Goal: Register for event/course

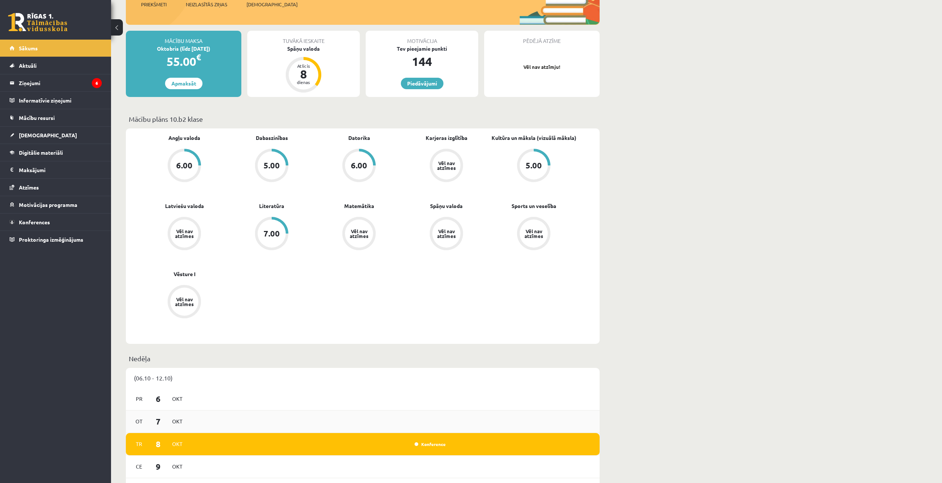
scroll to position [259, 0]
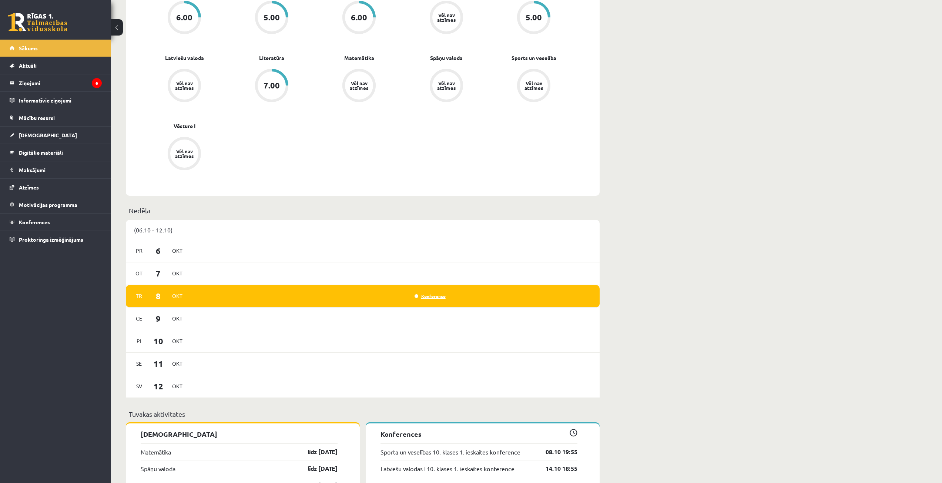
click at [420, 294] on link "Konference" at bounding box center [429, 296] width 31 height 6
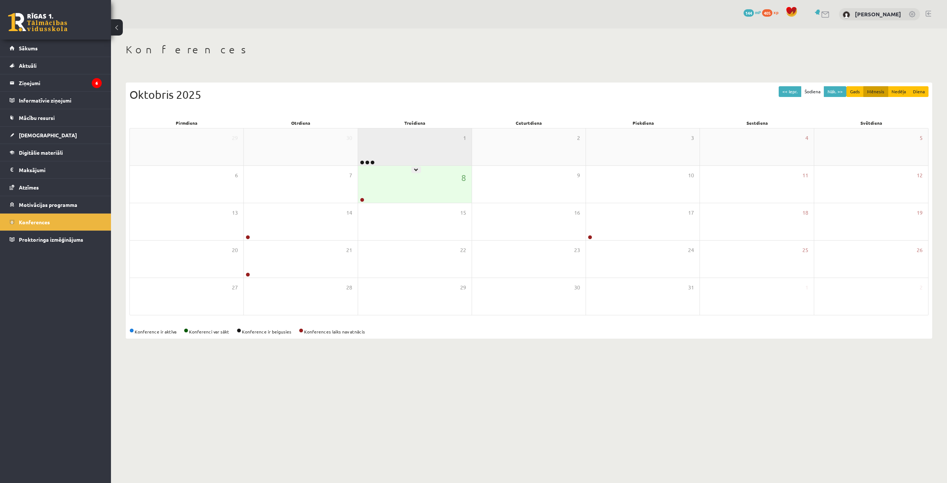
click at [369, 162] on div at bounding box center [366, 162] width 17 height 5
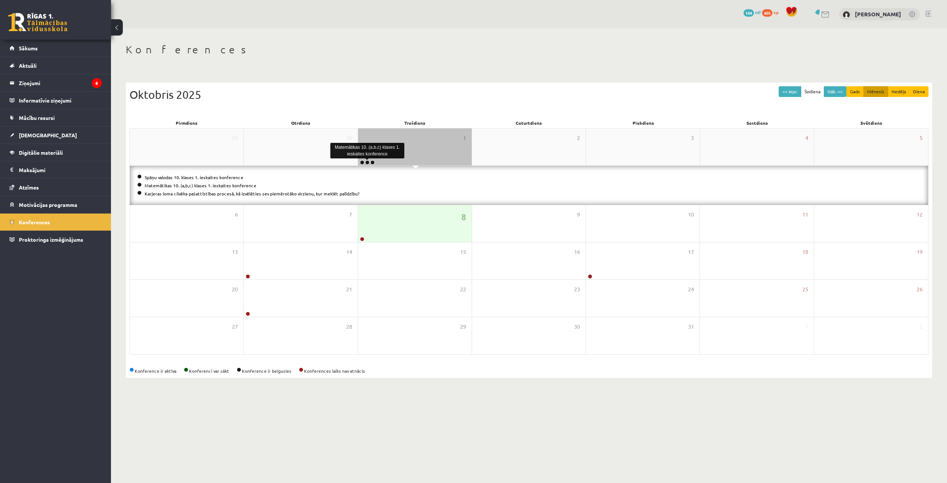
click at [367, 163] on link at bounding box center [367, 162] width 4 height 4
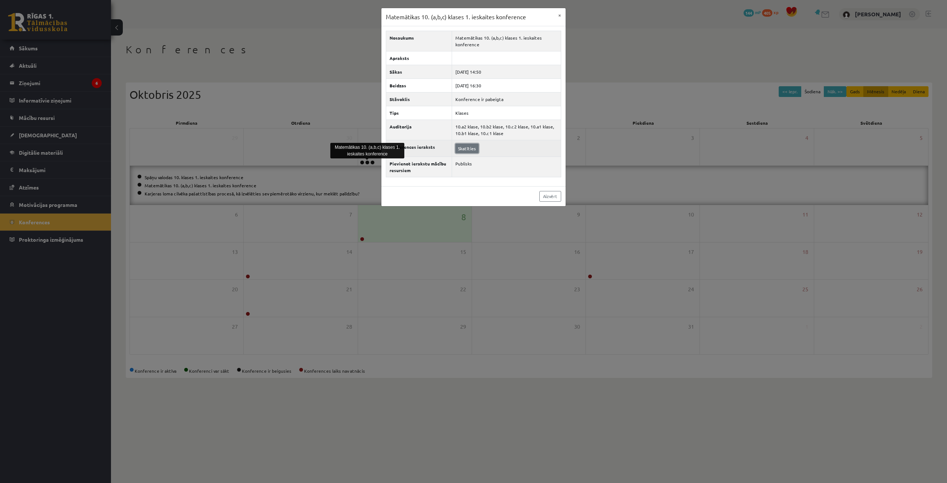
click at [460, 150] on link "Skatīties" at bounding box center [467, 149] width 23 height 10
